Goal: Information Seeking & Learning: Learn about a topic

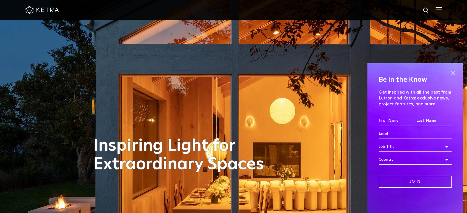
click at [453, 72] on span at bounding box center [453, 73] width 8 height 8
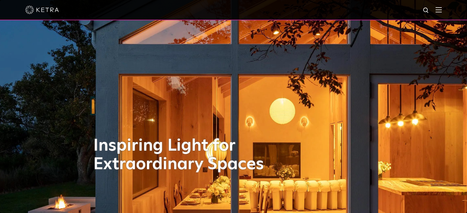
click at [442, 8] on img at bounding box center [439, 9] width 6 height 5
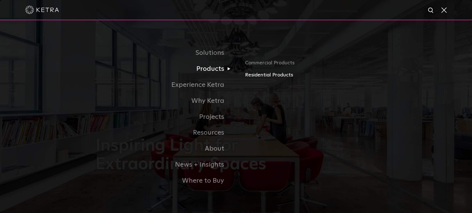
click at [260, 75] on link "Residential Products" at bounding box center [310, 75] width 131 height 8
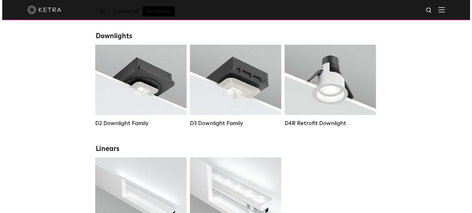
scroll to position [79, 0]
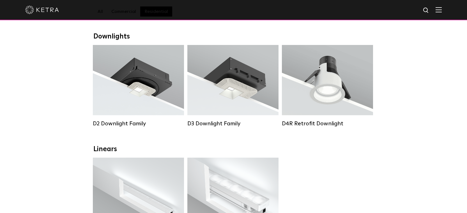
click at [442, 8] on img at bounding box center [439, 9] width 6 height 5
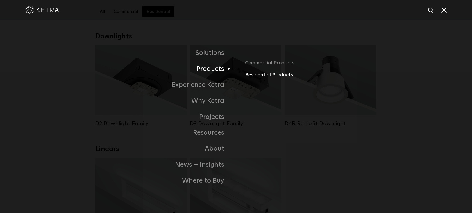
click at [259, 74] on link "Residential Products" at bounding box center [310, 75] width 131 height 8
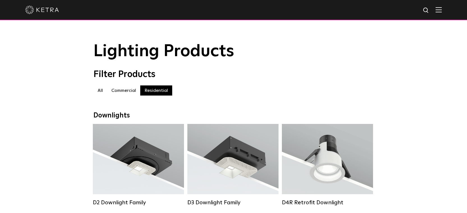
click at [118, 90] on label "Commercial" at bounding box center [123, 90] width 33 height 10
click at [99, 89] on label "All" at bounding box center [100, 90] width 14 height 10
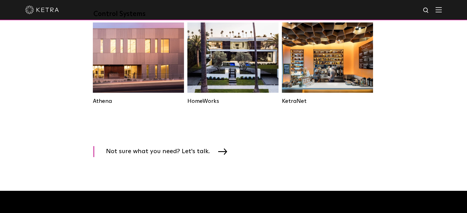
scroll to position [844, 0]
